Goal: Check status

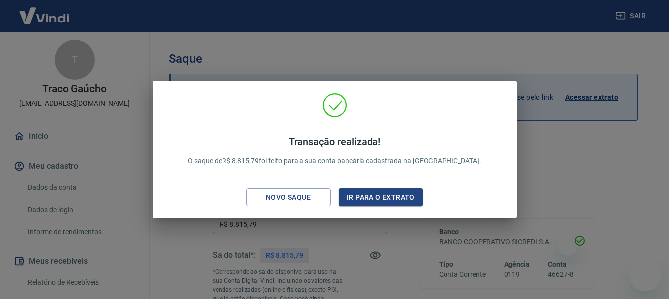
scroll to position [150, 0]
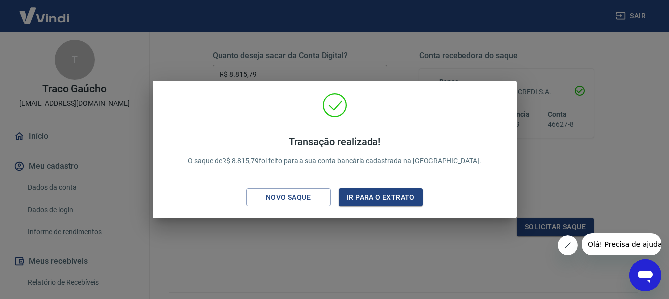
drag, startPoint x: 0, startPoint y: 0, endPoint x: 200, endPoint y: 40, distance: 204.0
click at [200, 40] on div "Transação realizada! O saque de R$ 8.815,79 foi feito para a sua conta bancária…" at bounding box center [334, 149] width 669 height 299
